Goal: Task Accomplishment & Management: Manage account settings

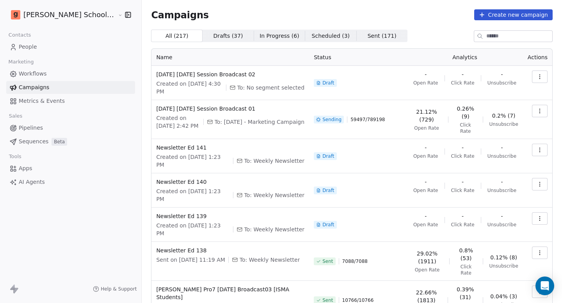
click at [66, 12] on html "[PERSON_NAME] School of Finance LLP Contacts People Marketing Workflows Campaig…" at bounding box center [281, 151] width 562 height 303
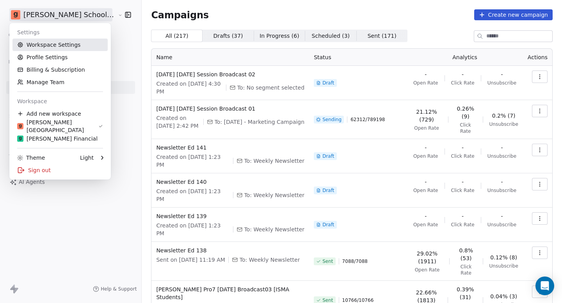
click at [60, 47] on link "Workspace Settings" at bounding box center [59, 45] width 95 height 12
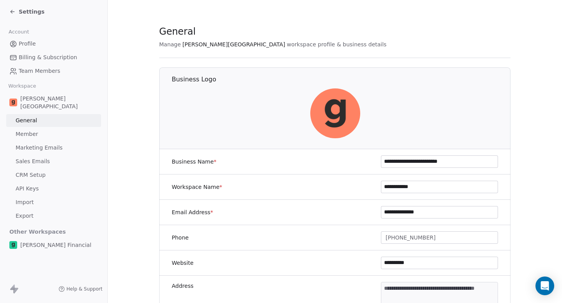
click at [41, 144] on span "Marketing Emails" at bounding box center [39, 148] width 47 height 8
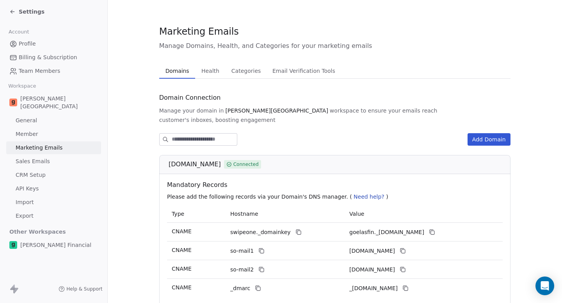
click at [280, 73] on span "Email Verification Tools" at bounding box center [303, 71] width 69 height 11
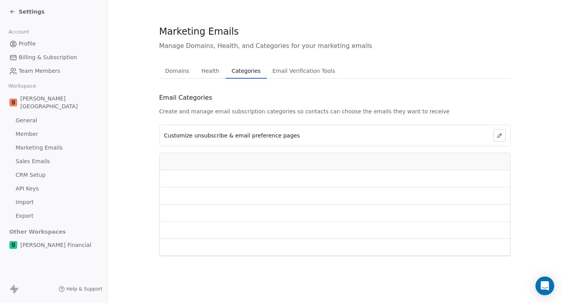
click at [246, 74] on span "Categories" at bounding box center [246, 71] width 35 height 11
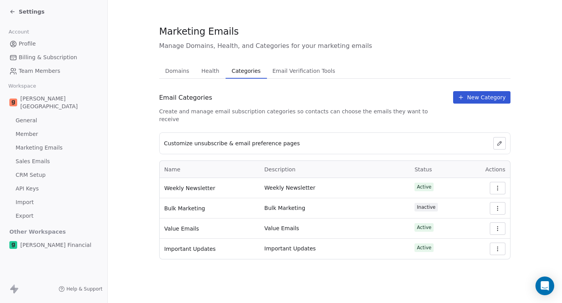
click at [208, 75] on span "Health" at bounding box center [210, 71] width 24 height 11
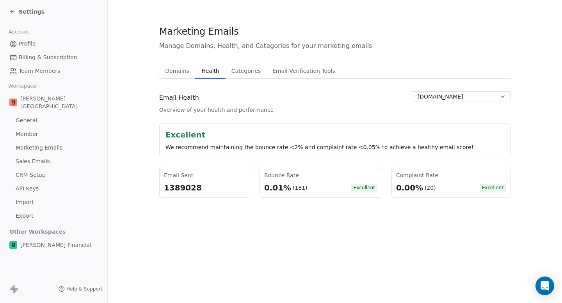
click at [188, 187] on div "1389028" at bounding box center [205, 188] width 82 height 11
click at [179, 188] on div "1389028" at bounding box center [205, 188] width 82 height 11
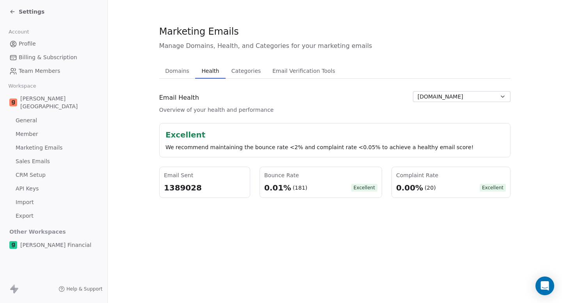
click at [182, 187] on div "1389028" at bounding box center [205, 188] width 82 height 11
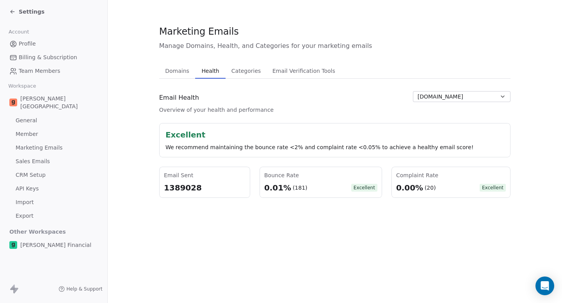
click at [182, 187] on div "1389028" at bounding box center [205, 188] width 82 height 11
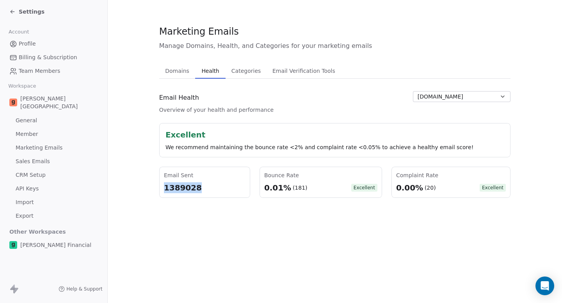
click at [182, 187] on div "1389028" at bounding box center [205, 188] width 82 height 11
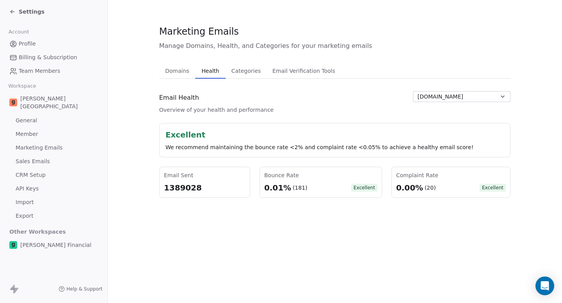
click at [182, 187] on div "1389028" at bounding box center [205, 188] width 82 height 11
click at [183, 218] on section "Marketing Emails Manage Domains, Health, and Categories for your marketing emai…" at bounding box center [335, 111] width 454 height 223
click at [174, 189] on div "1389028" at bounding box center [205, 188] width 82 height 11
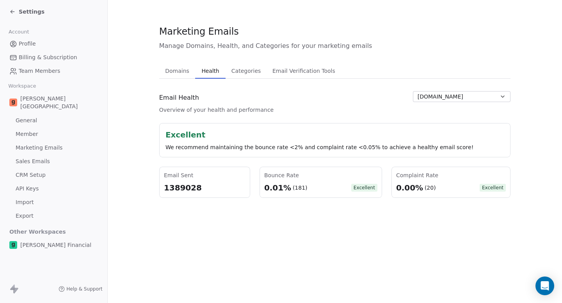
click at [174, 189] on div "1389028" at bounding box center [205, 188] width 82 height 11
click at [177, 189] on div "1389028" at bounding box center [205, 188] width 82 height 11
